Goal: Task Accomplishment & Management: Complete application form

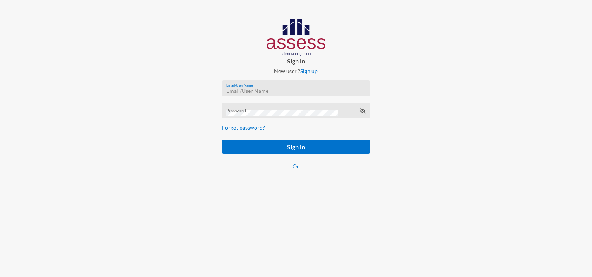
click at [248, 90] on input "Email/User Name" at bounding box center [295, 91] width 139 height 6
paste input "mhspl17742"
type input "mhspl17742"
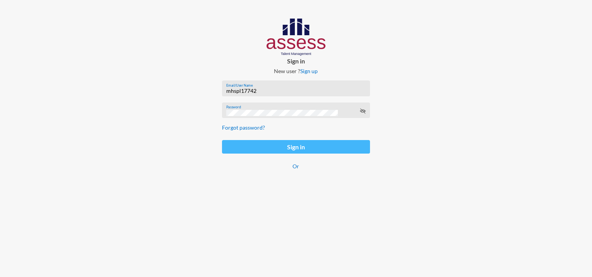
click at [285, 146] on button "Sign in" at bounding box center [296, 147] width 148 height 14
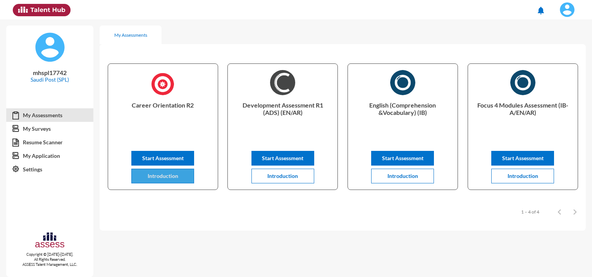
click at [163, 179] on span "Introduction" at bounding box center [163, 176] width 31 height 7
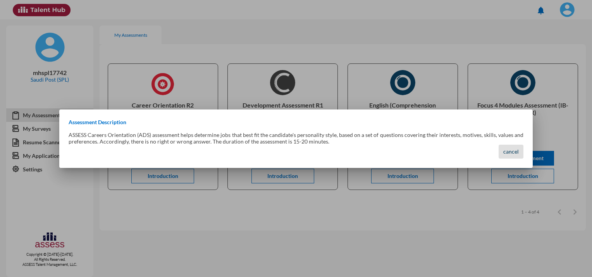
click at [512, 152] on span "cancel" at bounding box center [510, 151] width 15 height 7
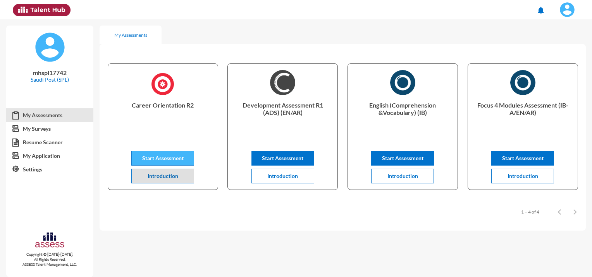
click at [176, 158] on span "Start Assessment" at bounding box center [162, 158] width 41 height 7
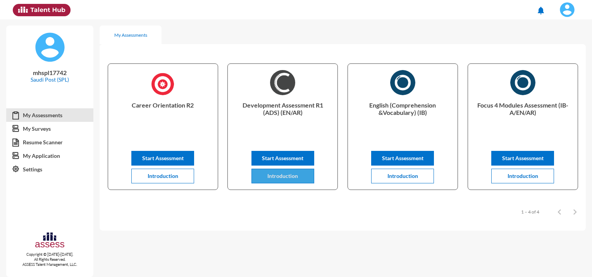
click at [287, 178] on span "Introduction" at bounding box center [282, 176] width 31 height 7
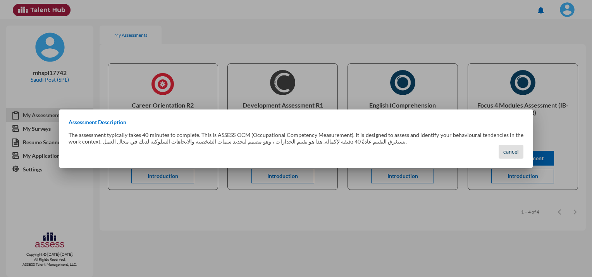
click at [515, 154] on span "cancel" at bounding box center [510, 151] width 15 height 7
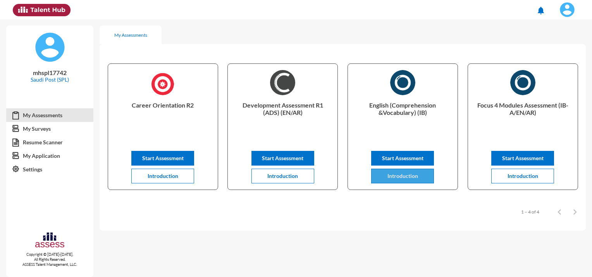
click at [398, 179] on span "Introduction" at bounding box center [402, 176] width 31 height 7
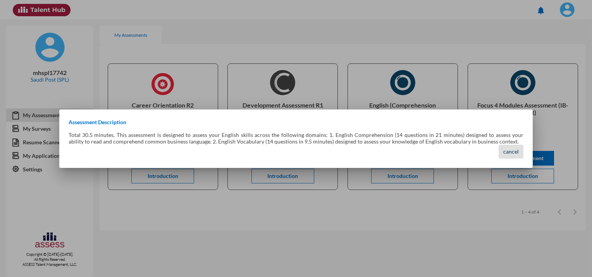
click at [507, 150] on span "cancel" at bounding box center [510, 151] width 15 height 7
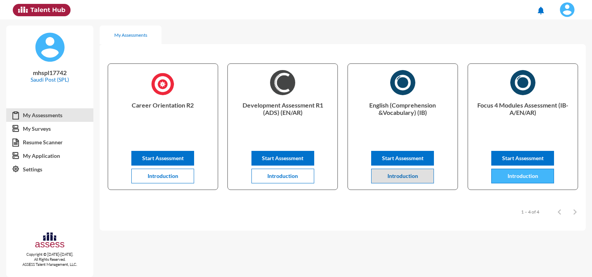
click at [515, 178] on span "Introduction" at bounding box center [523, 176] width 31 height 7
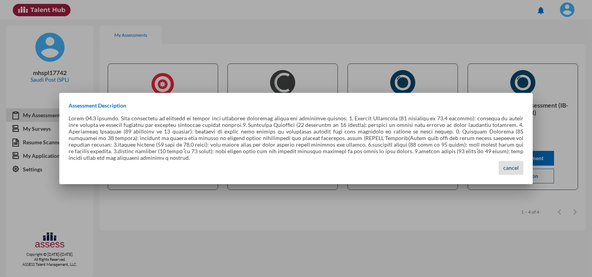
click at [516, 167] on span "cancel" at bounding box center [510, 168] width 15 height 7
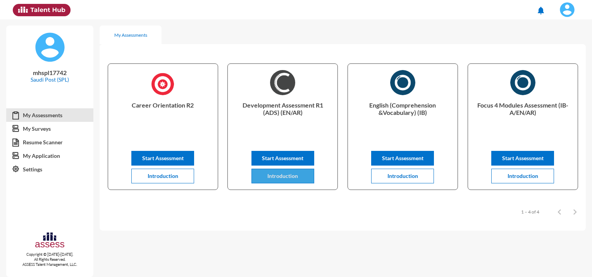
click at [285, 180] on button "Introduction" at bounding box center [282, 176] width 63 height 15
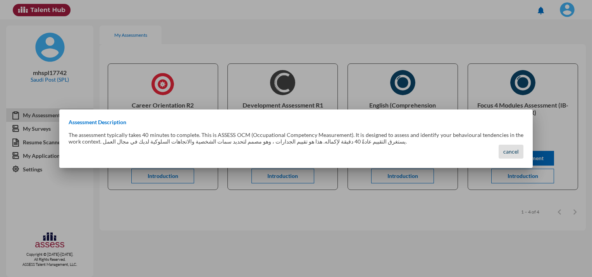
click at [513, 153] on span "cancel" at bounding box center [510, 151] width 15 height 7
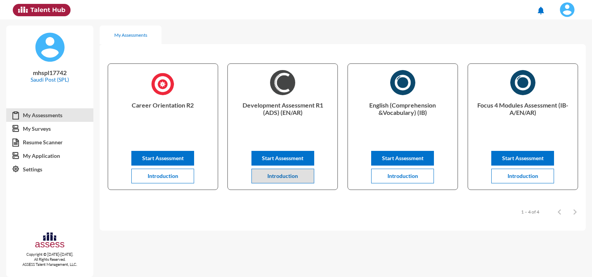
click at [563, 8] on img at bounding box center [566, 9] width 15 height 15
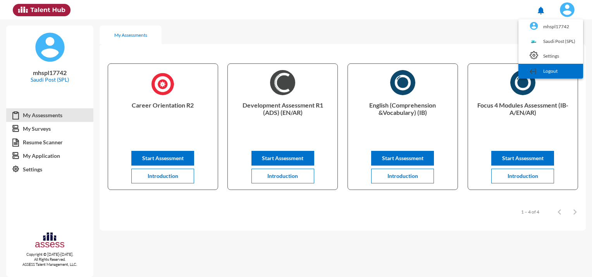
click at [552, 70] on link "Logout" at bounding box center [550, 71] width 57 height 15
